Goal: Navigation & Orientation: Go to known website

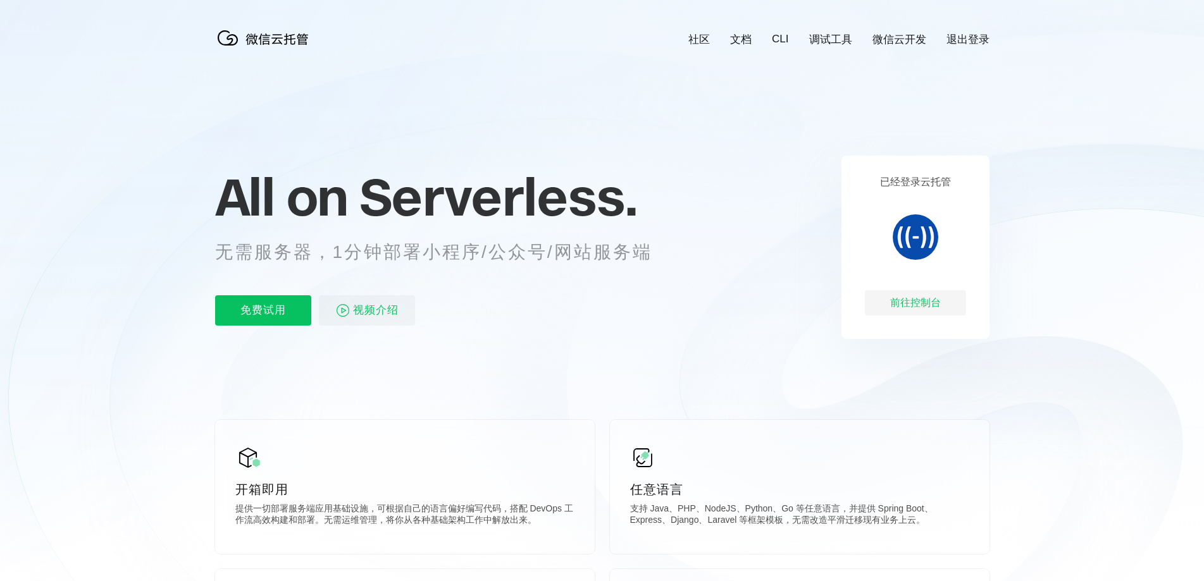
scroll to position [0, 2250]
click at [909, 303] on div "前往控制台" at bounding box center [915, 302] width 101 height 25
click at [917, 302] on div "前往控制台" at bounding box center [915, 302] width 101 height 25
click at [908, 302] on div "前往控制台" at bounding box center [915, 302] width 101 height 25
